Goal: Understand site structure: Understand site structure

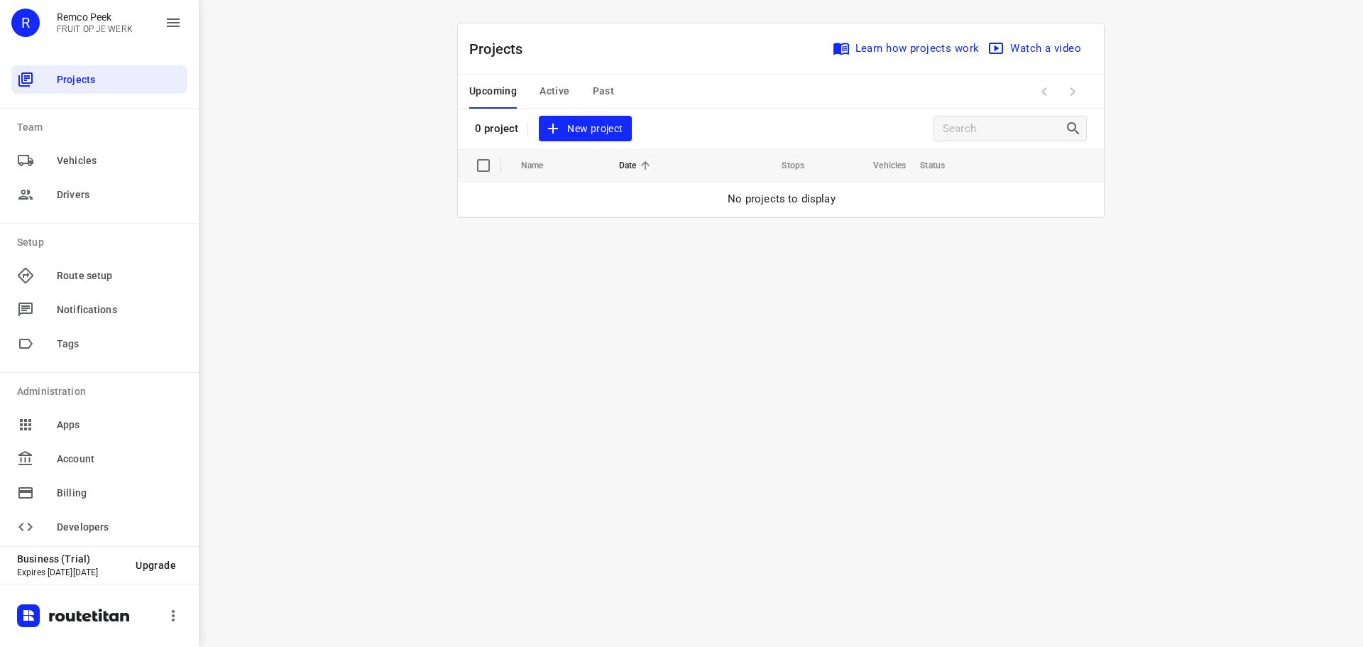
click at [1073, 80] on span at bounding box center [1072, 91] width 28 height 28
drag, startPoint x: 1345, startPoint y: 156, endPoint x: 1100, endPoint y: 116, distance: 248.1
click at [1343, 156] on div "i © 2025 Routetitan , © Stadia Maps , © OpenMapTiles © OpenStreetMap contributo…" at bounding box center [781, 323] width 1164 height 647
click at [404, 117] on div "i © 2025 Routetitan , © Stadia Maps , © OpenMapTiles © OpenStreetMap contributo…" at bounding box center [781, 323] width 1164 height 647
click at [1149, 105] on div "i © 2025 Routetitan , © Stadia Maps , © OpenMapTiles © OpenStreetMap contributo…" at bounding box center [781, 323] width 1164 height 647
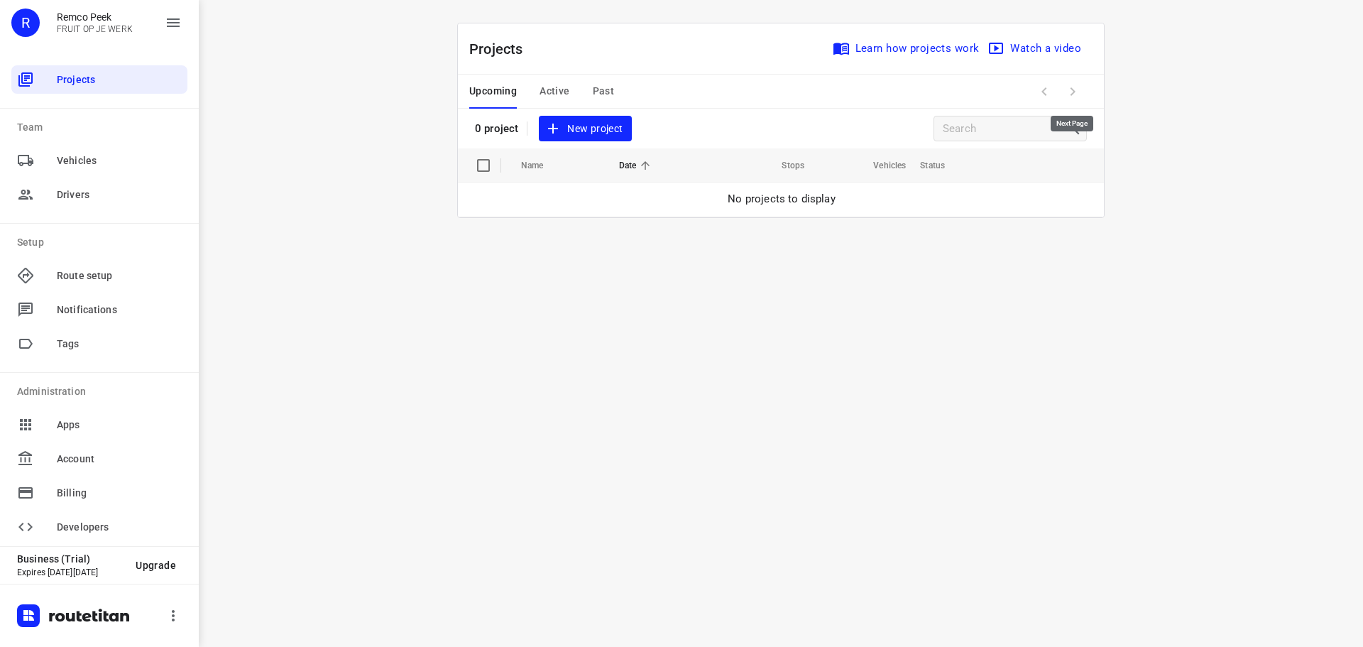
click at [1067, 90] on span at bounding box center [1072, 91] width 28 height 28
click at [1031, 92] on span at bounding box center [1044, 91] width 28 height 28
